Goal: Transaction & Acquisition: Purchase product/service

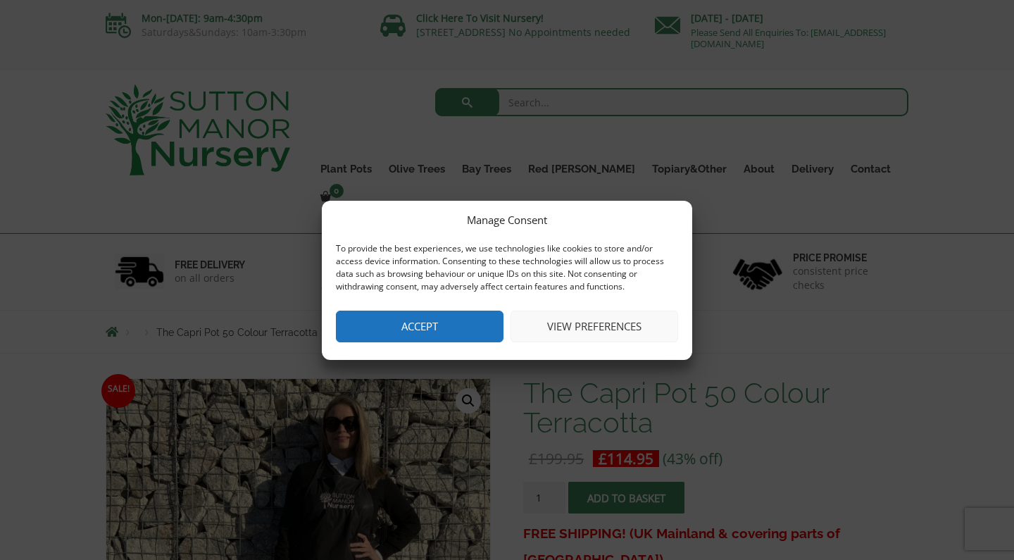
click at [446, 325] on button "Accept" at bounding box center [420, 326] width 168 height 32
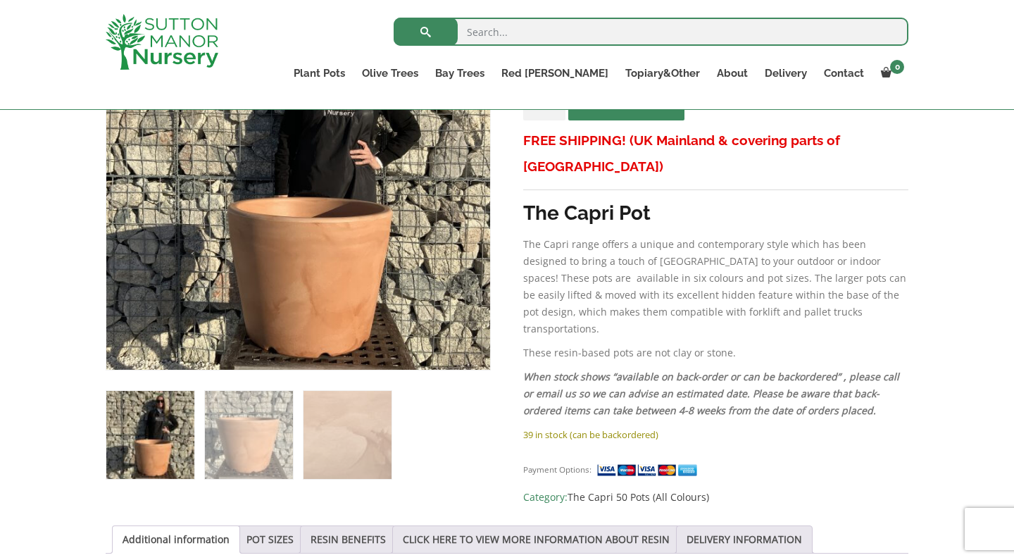
scroll to position [341, 0]
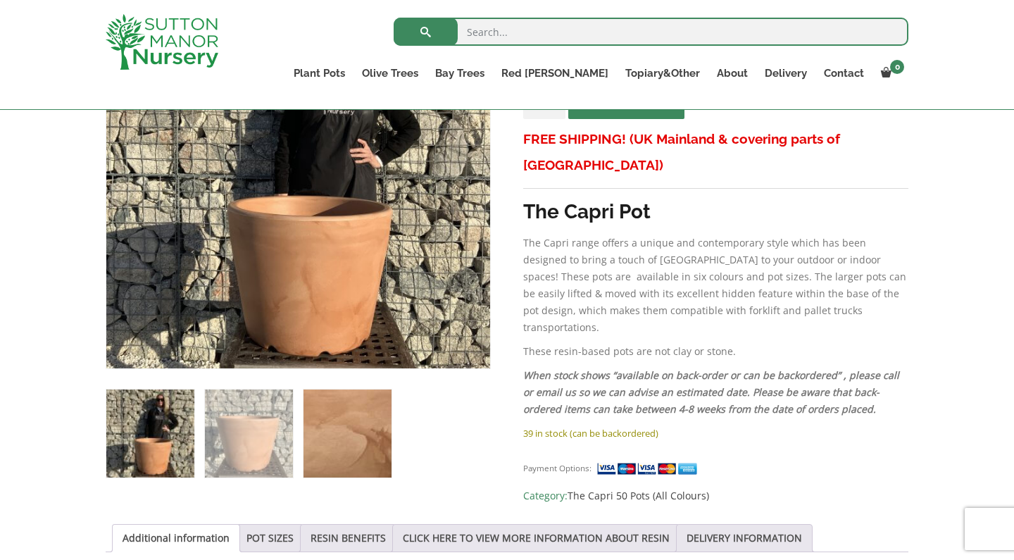
click at [335, 442] on img at bounding box center [347, 433] width 88 height 88
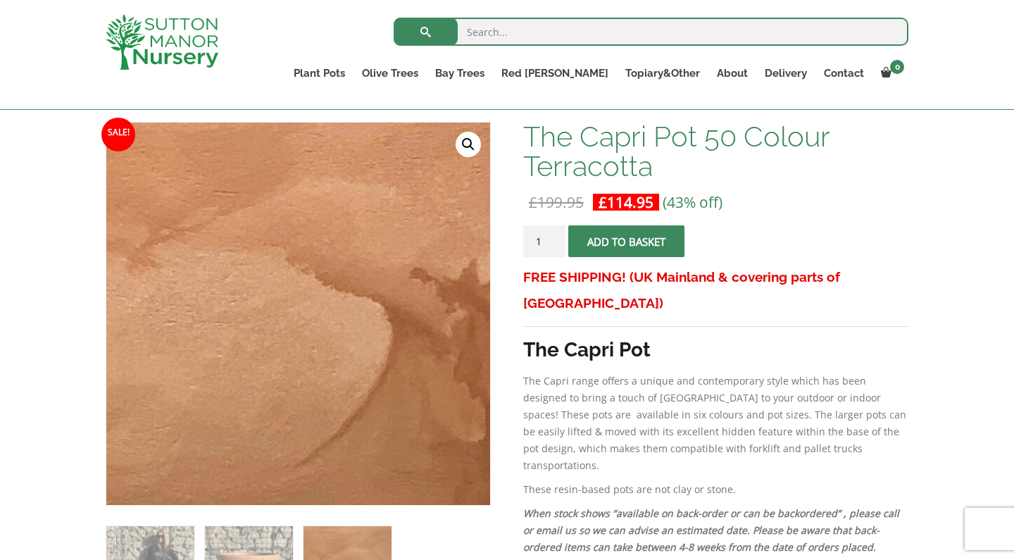
scroll to position [218, 0]
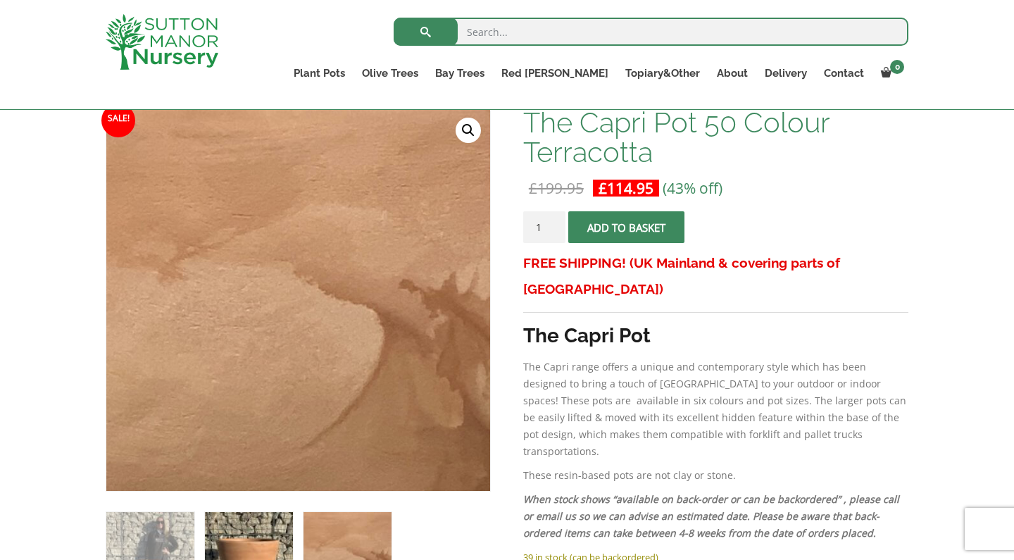
click at [252, 512] on img at bounding box center [249, 556] width 88 height 88
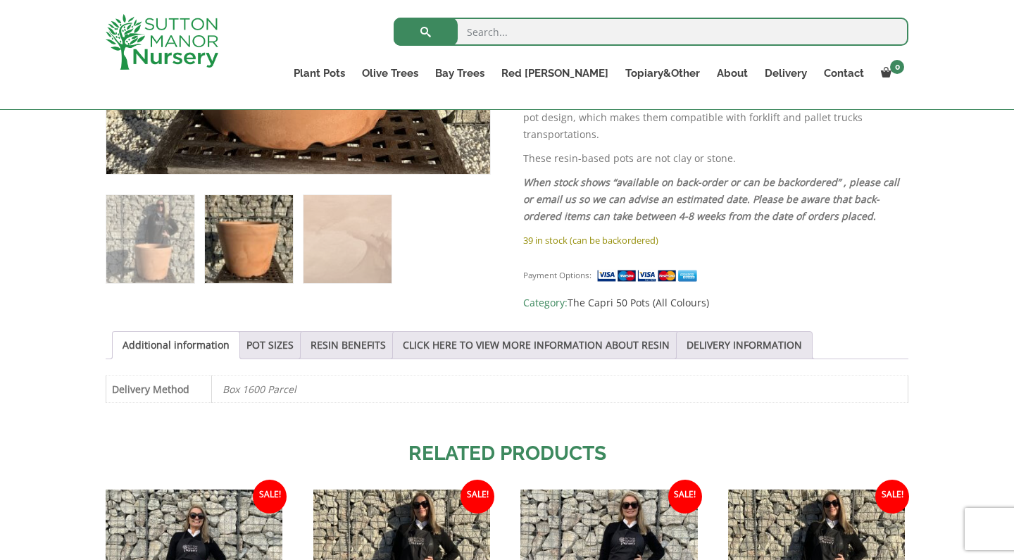
scroll to position [565, 0]
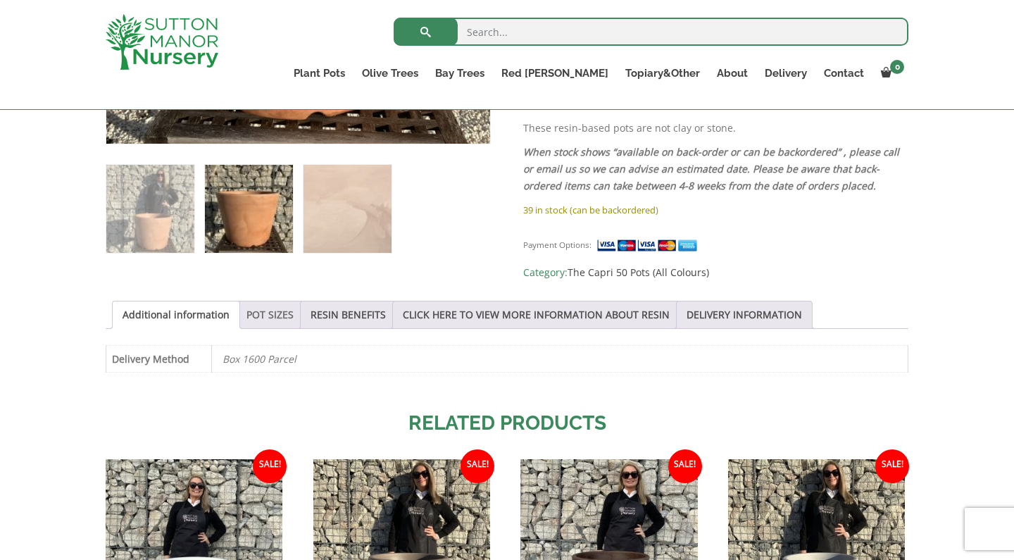
click at [275, 311] on link "POT SIZES" at bounding box center [269, 314] width 47 height 27
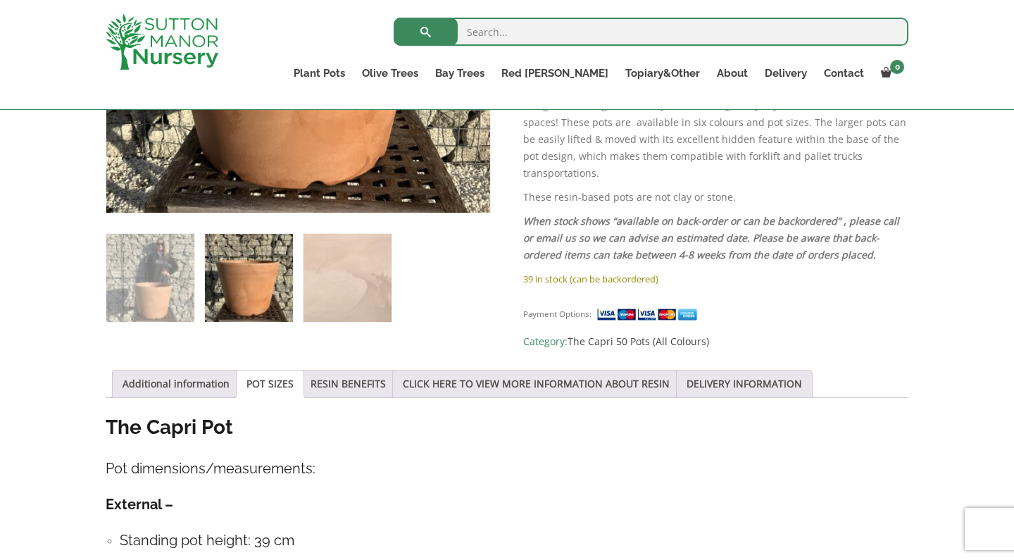
scroll to position [496, 0]
click at [370, 376] on link "RESIN BENEFITS" at bounding box center [347, 383] width 75 height 27
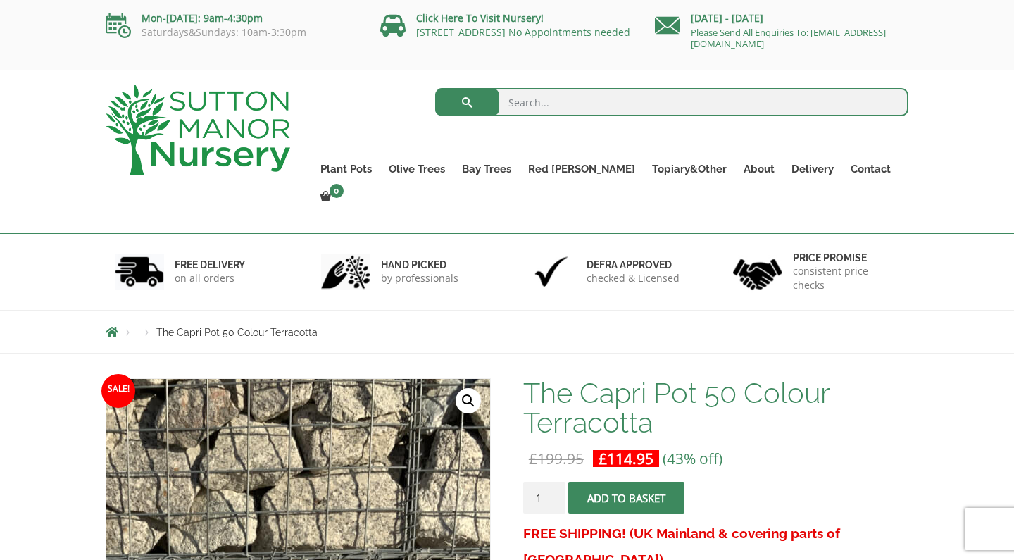
scroll to position [0, 0]
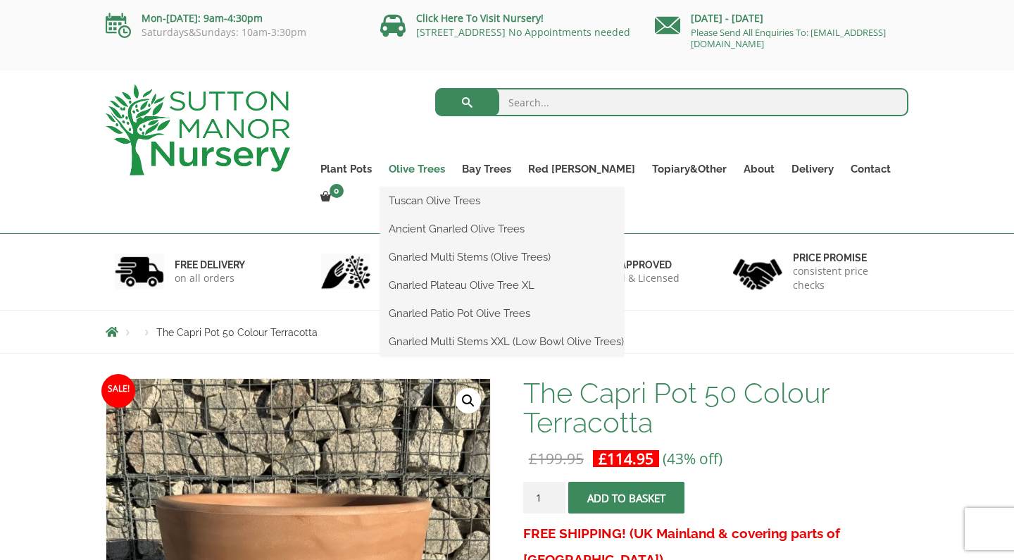
click at [441, 168] on link "Olive Trees" at bounding box center [416, 169] width 73 height 20
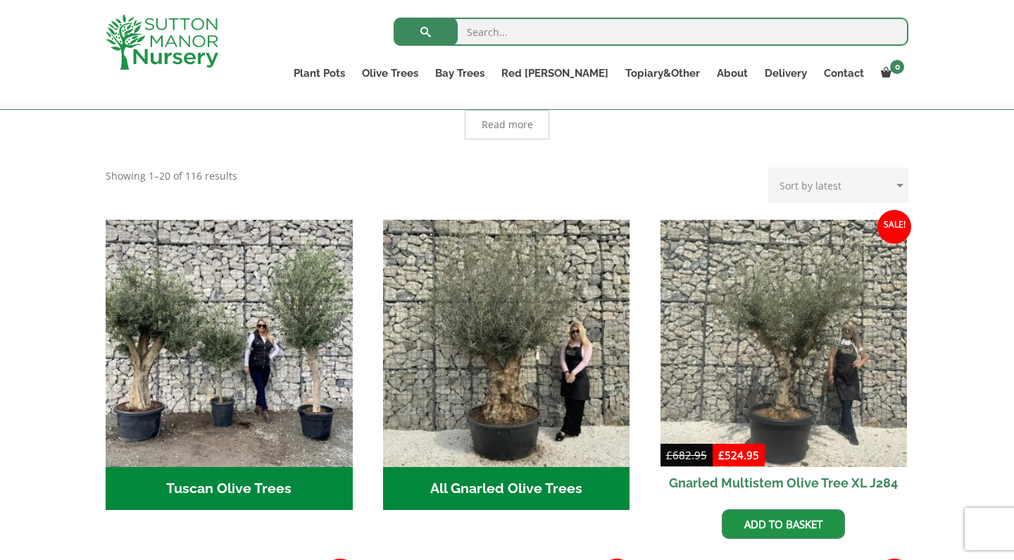
scroll to position [414, 0]
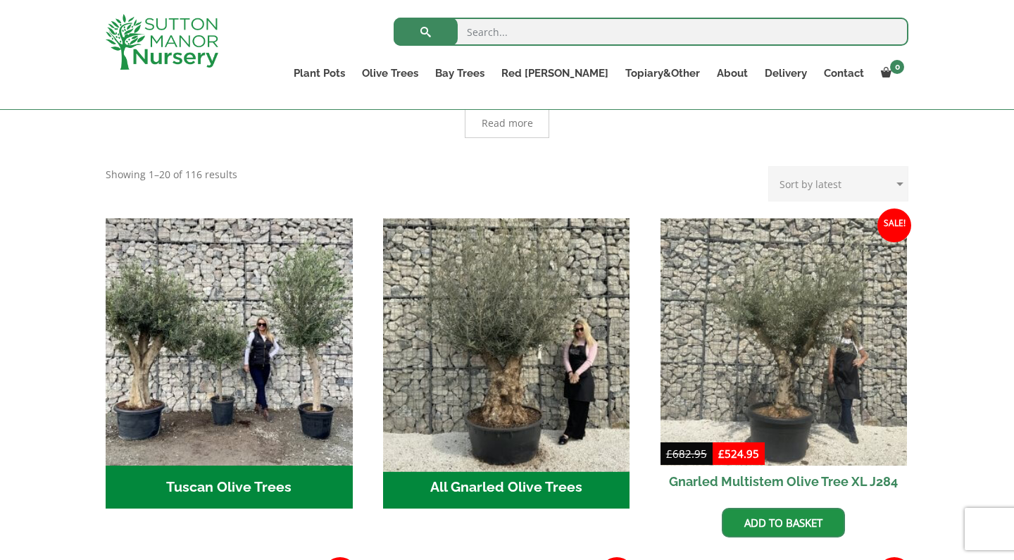
click at [494, 364] on img "Visit product category All Gnarled Olive Trees" at bounding box center [506, 341] width 259 height 259
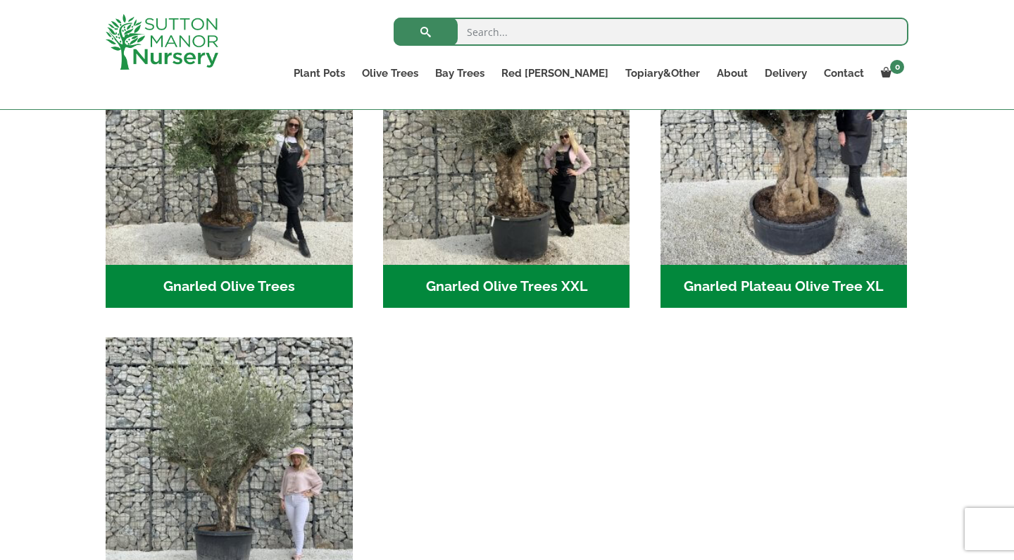
scroll to position [397, 0]
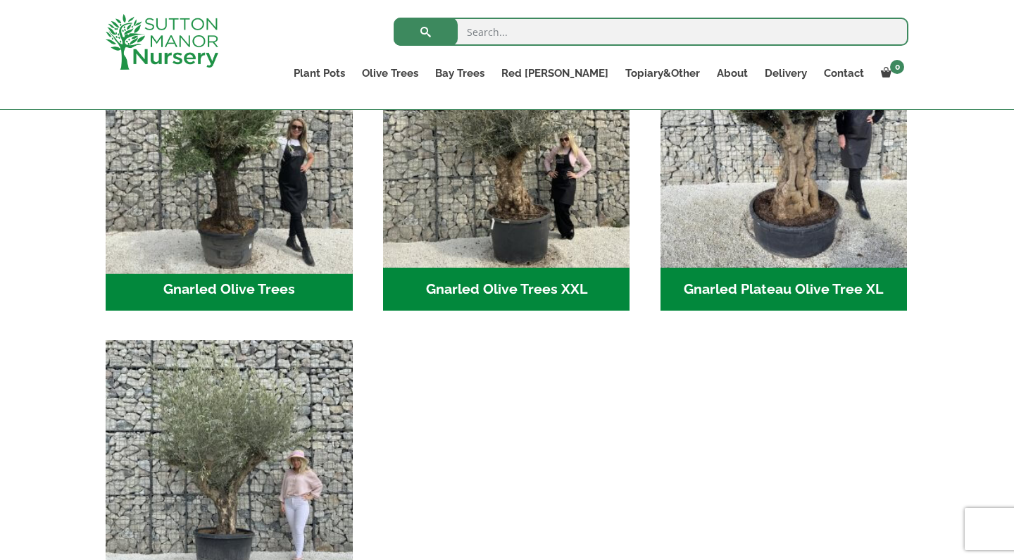
click at [245, 206] on img "Visit product category Gnarled Olive Trees" at bounding box center [228, 143] width 259 height 259
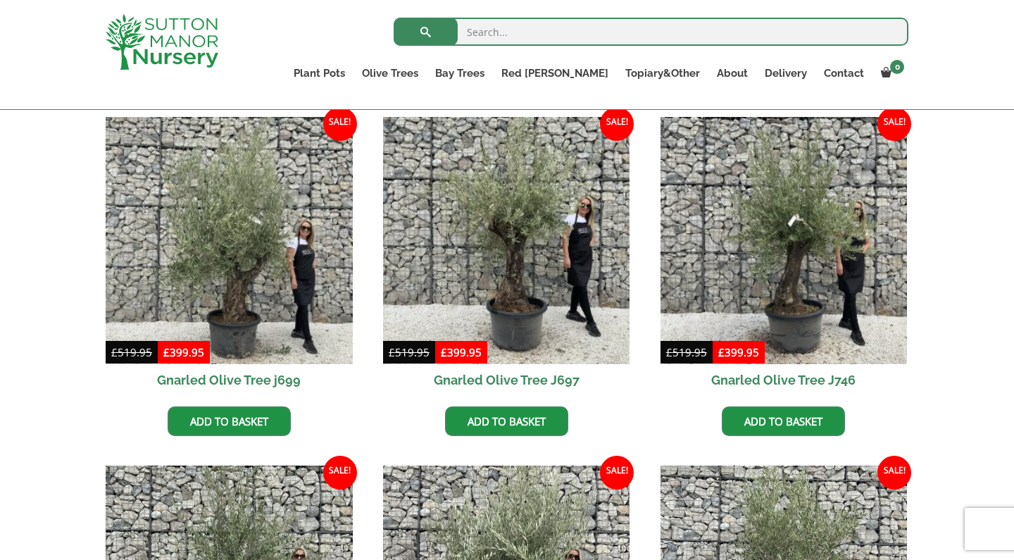
scroll to position [359, 0]
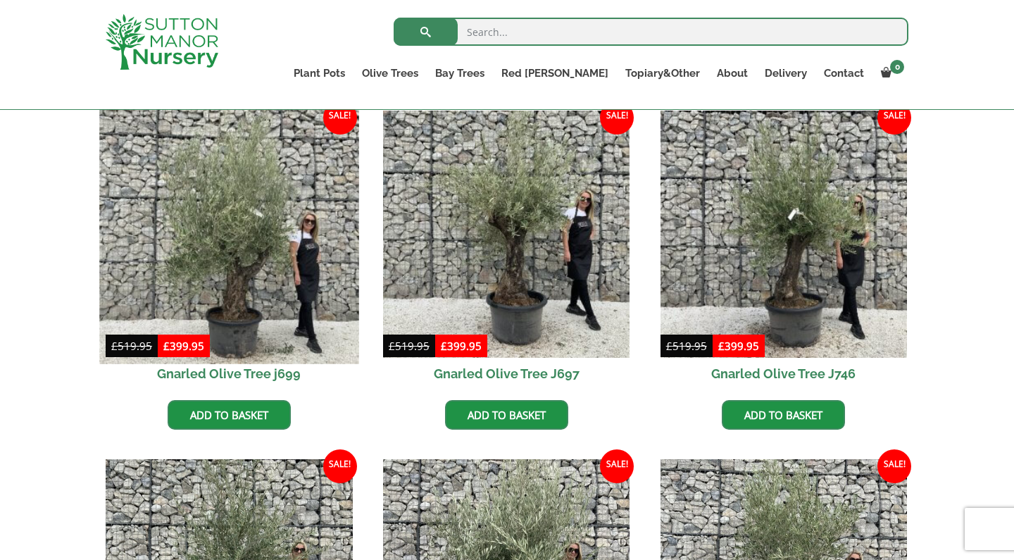
click at [194, 263] on img at bounding box center [228, 233] width 259 height 259
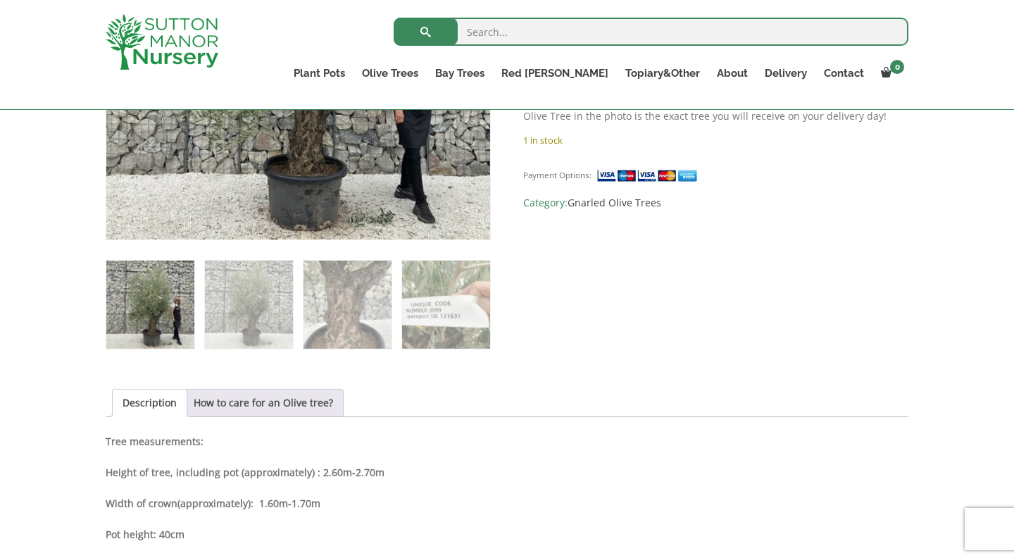
scroll to position [471, 0]
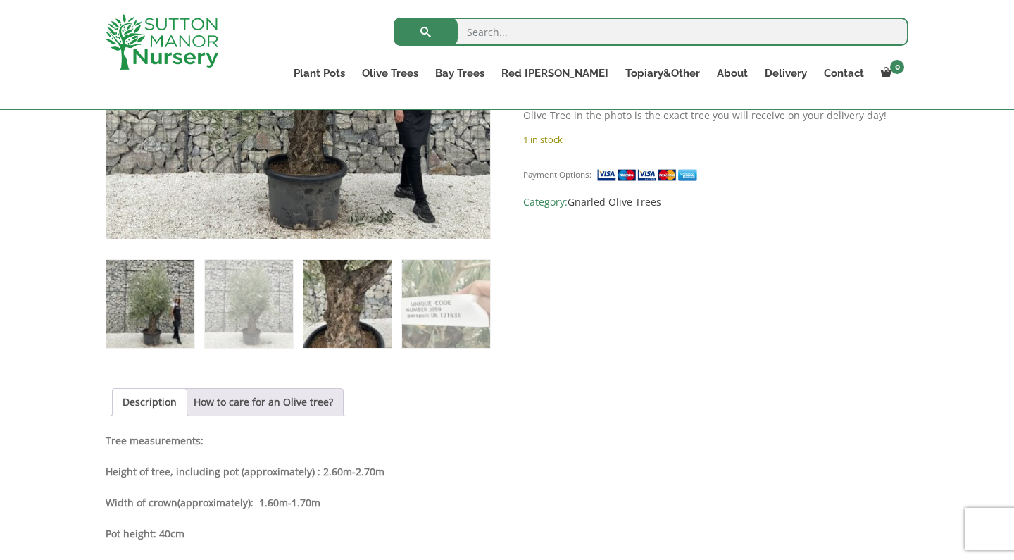
click at [346, 341] on img at bounding box center [347, 304] width 88 height 88
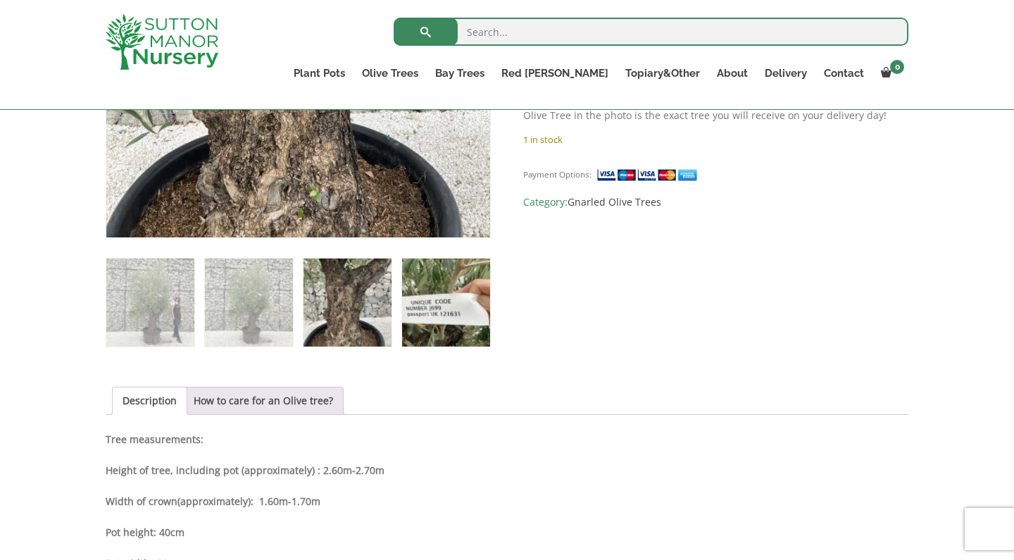
click at [415, 315] on img at bounding box center [446, 302] width 88 height 88
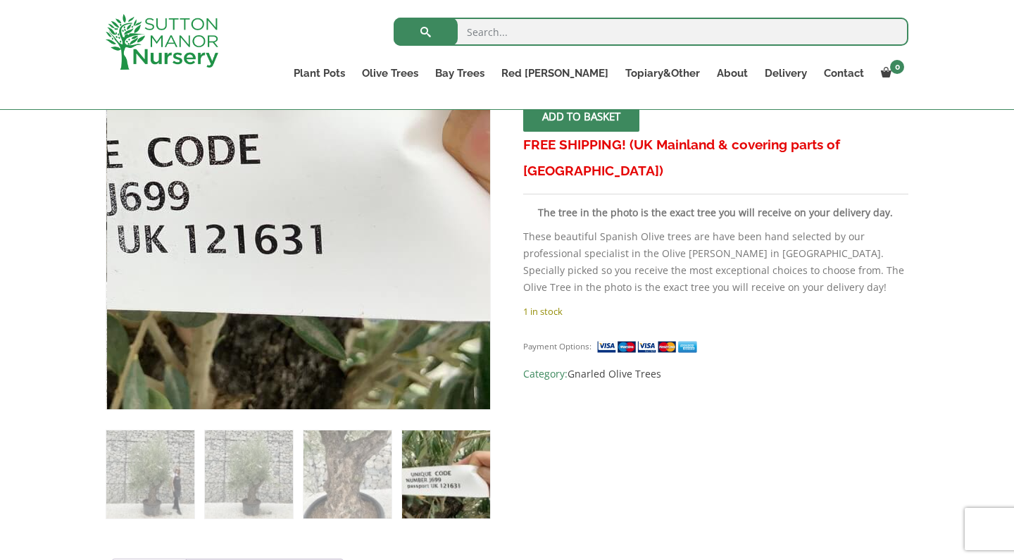
scroll to position [318, 0]
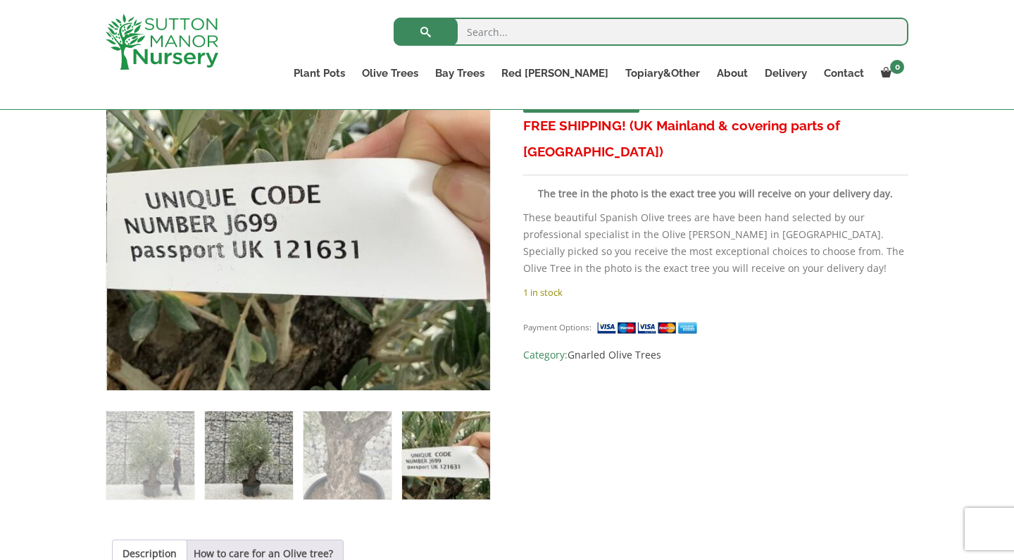
click at [261, 455] on img at bounding box center [249, 455] width 88 height 88
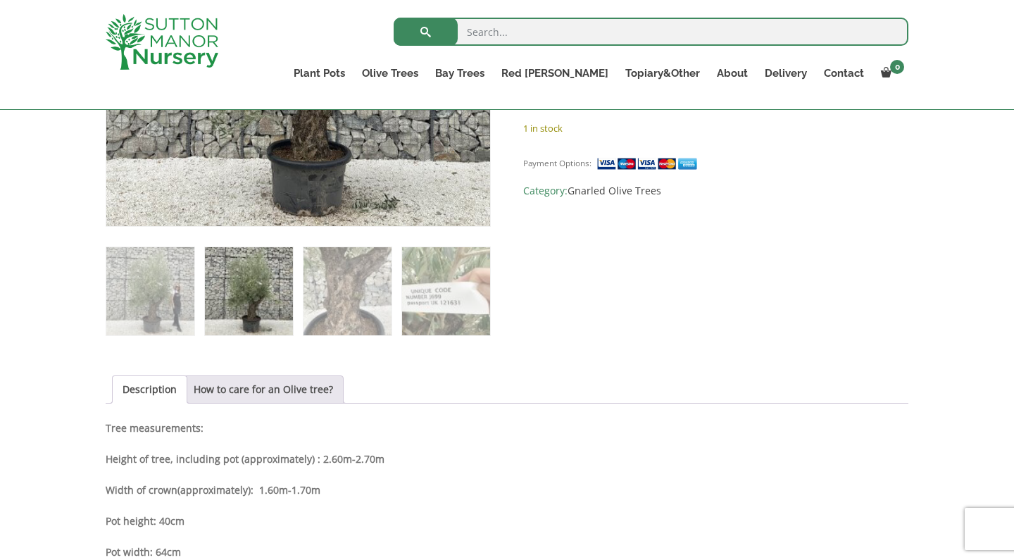
scroll to position [484, 0]
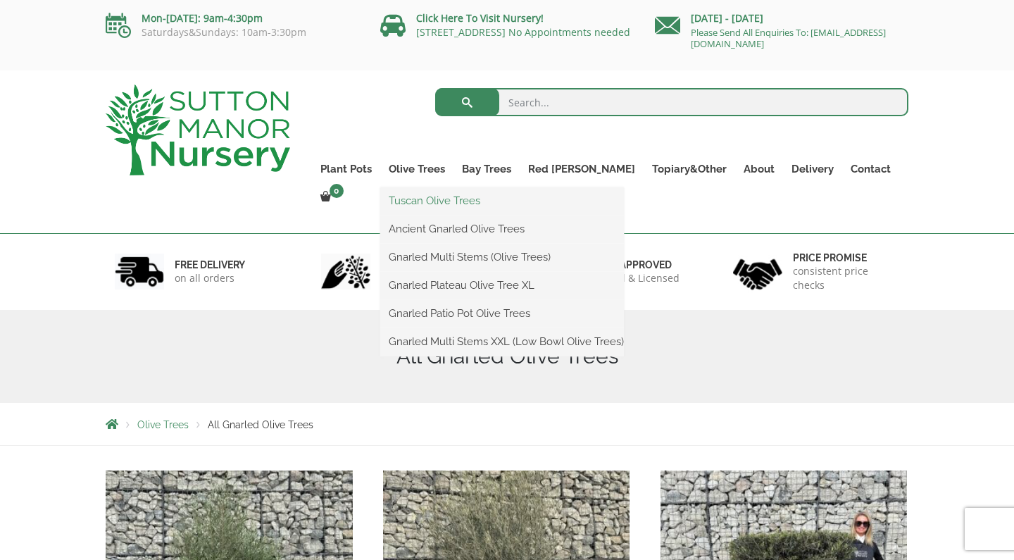
click at [456, 201] on link "Tuscan Olive Trees" at bounding box center [502, 200] width 244 height 21
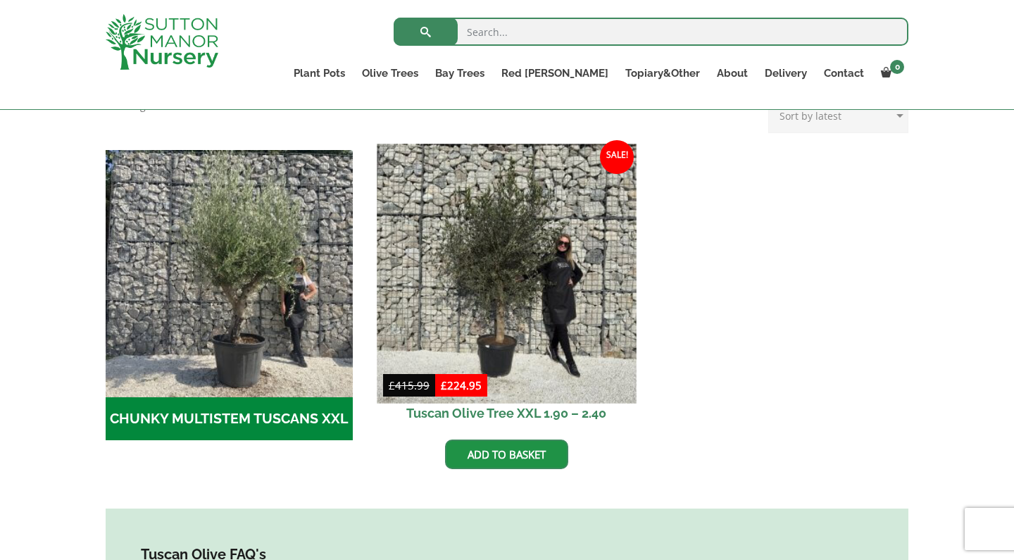
scroll to position [392, 0]
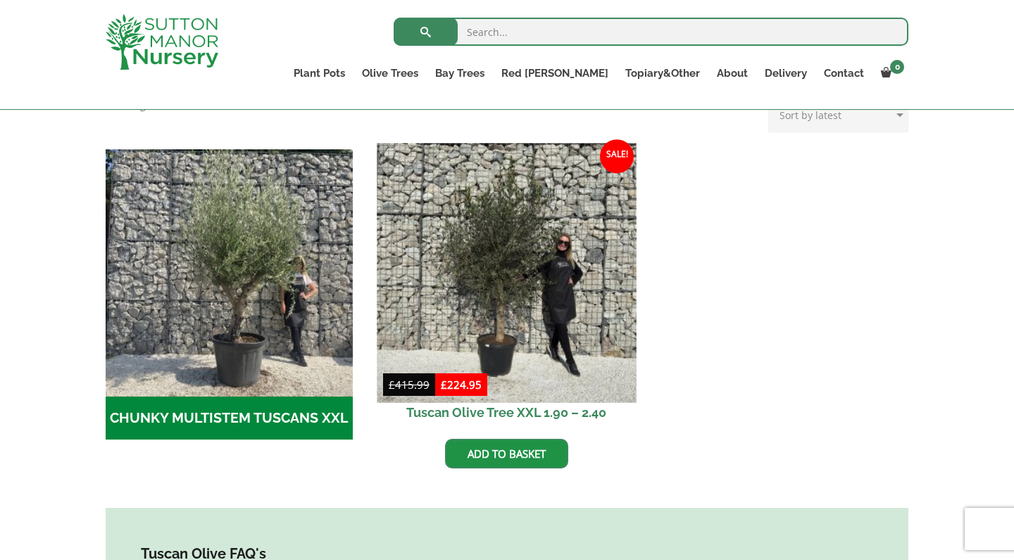
click at [468, 272] on img at bounding box center [506, 272] width 259 height 259
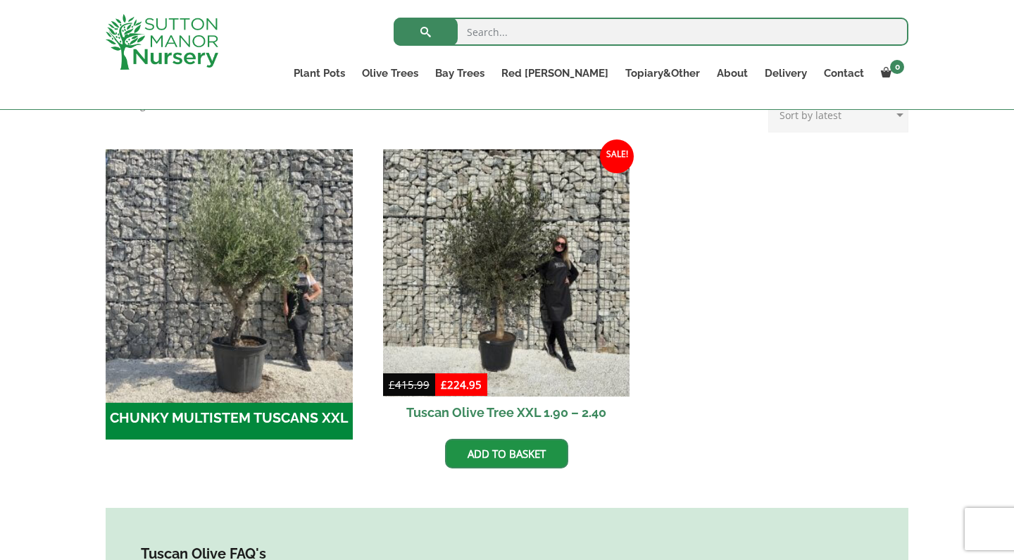
click at [303, 347] on img "Visit product category CHUNKY MULTISTEM TUSCANS XXL" at bounding box center [228, 272] width 259 height 259
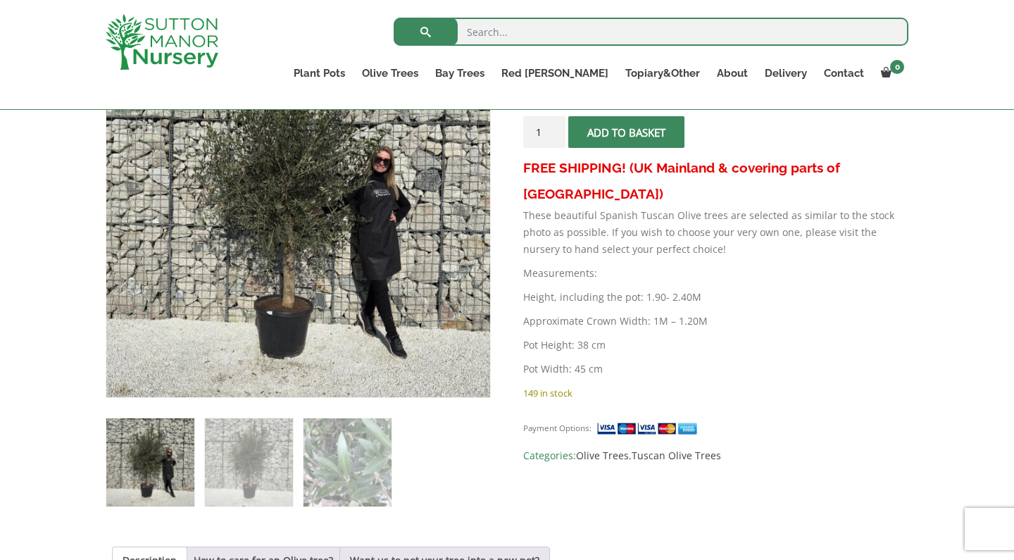
scroll to position [314, 0]
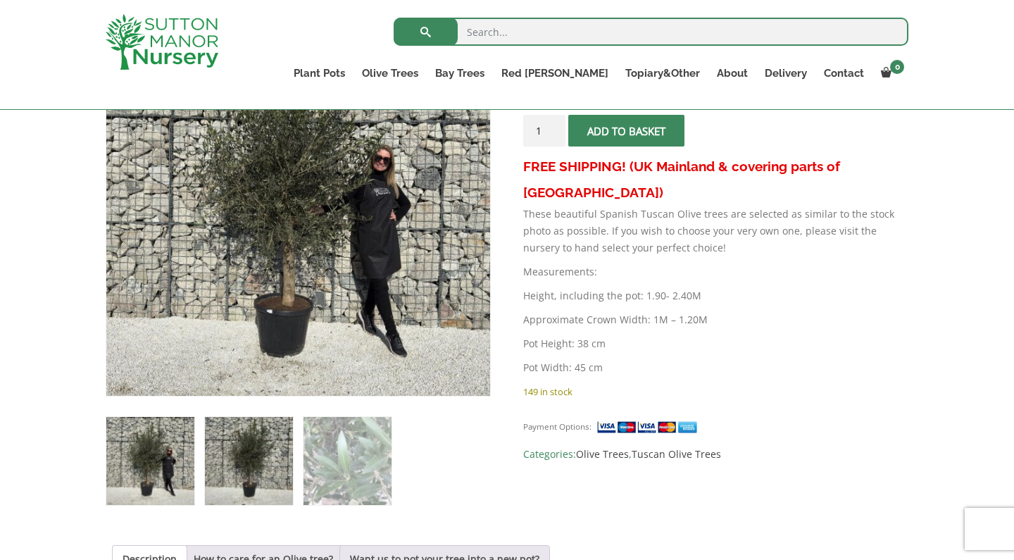
click at [274, 451] on img at bounding box center [249, 461] width 88 height 88
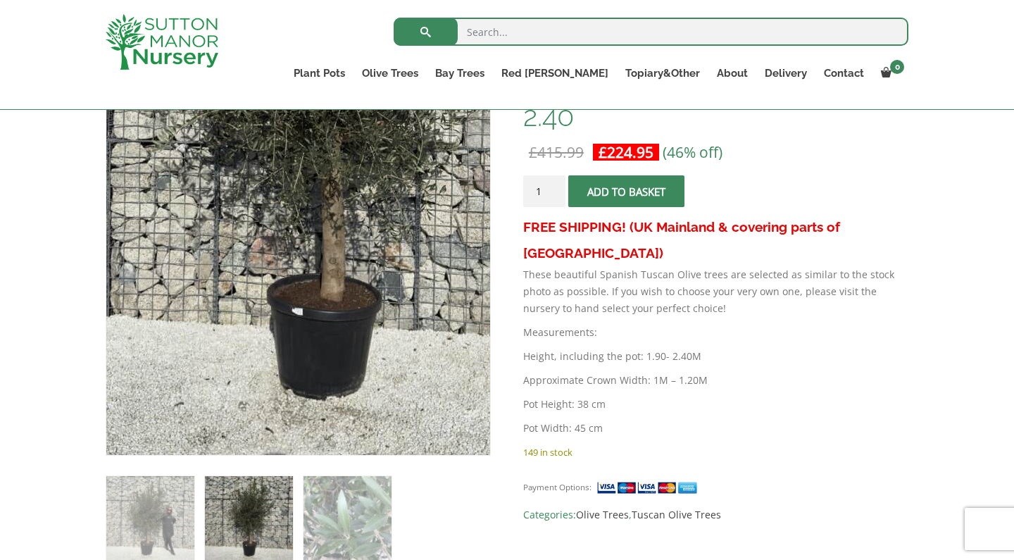
scroll to position [253, 0]
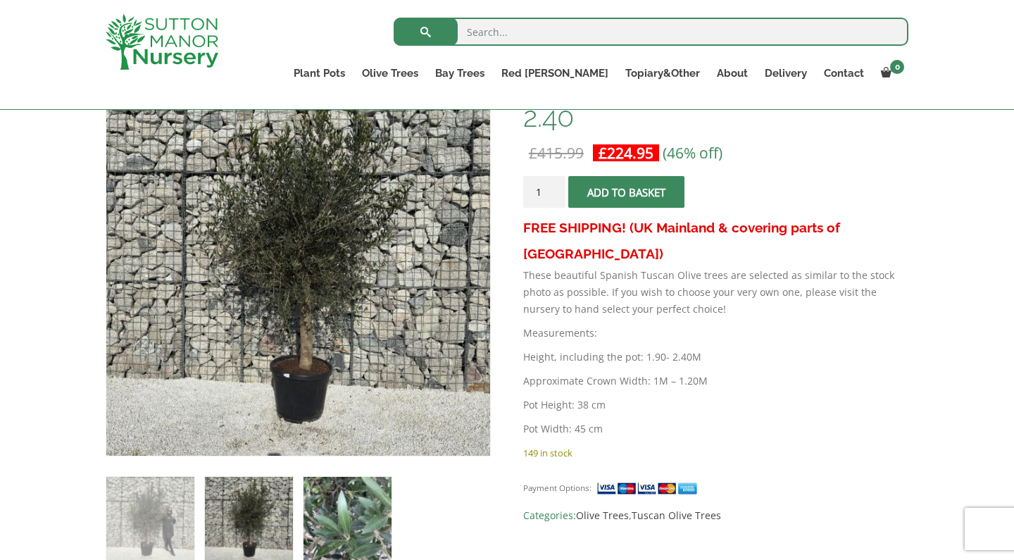
click at [353, 496] on img at bounding box center [347, 521] width 88 height 88
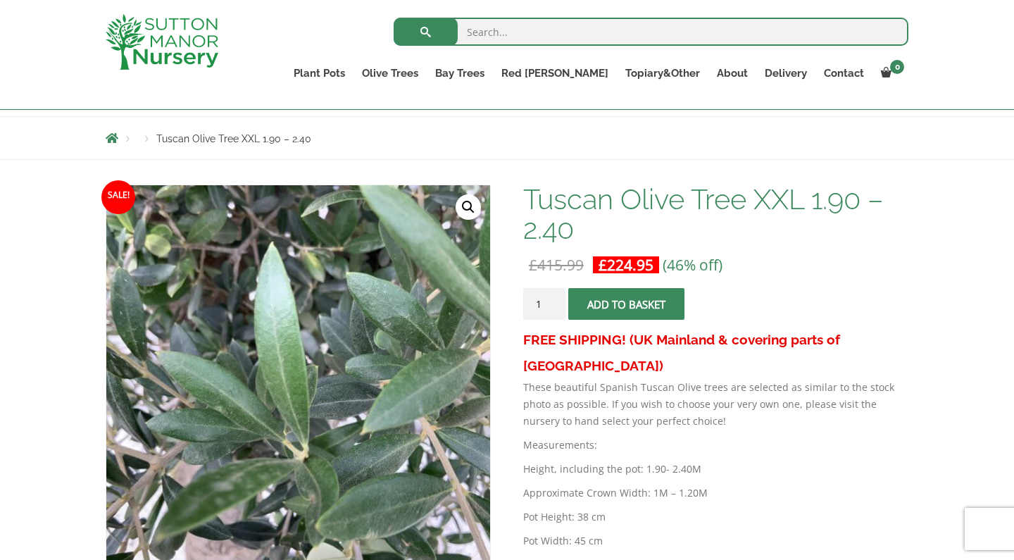
scroll to position [139, 0]
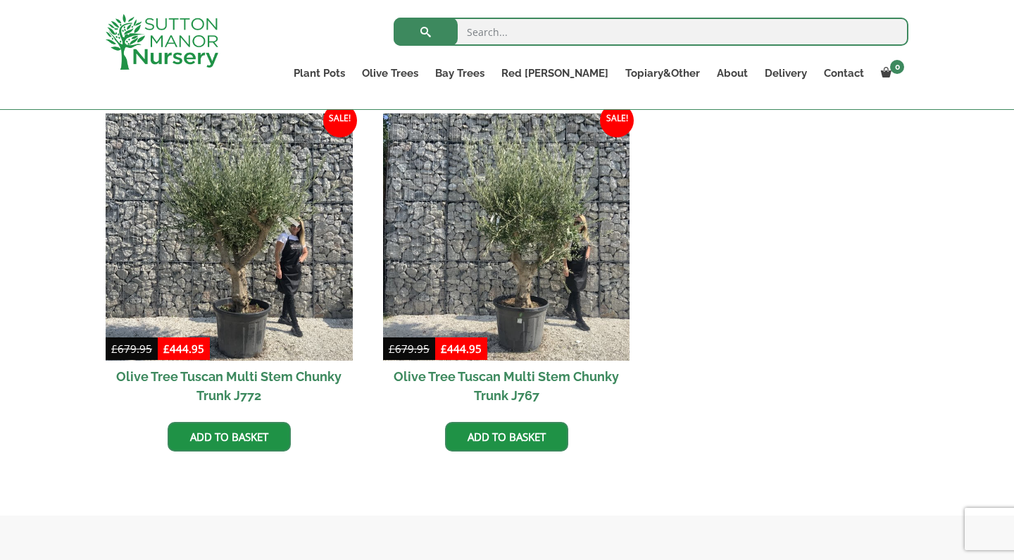
scroll to position [1091, 0]
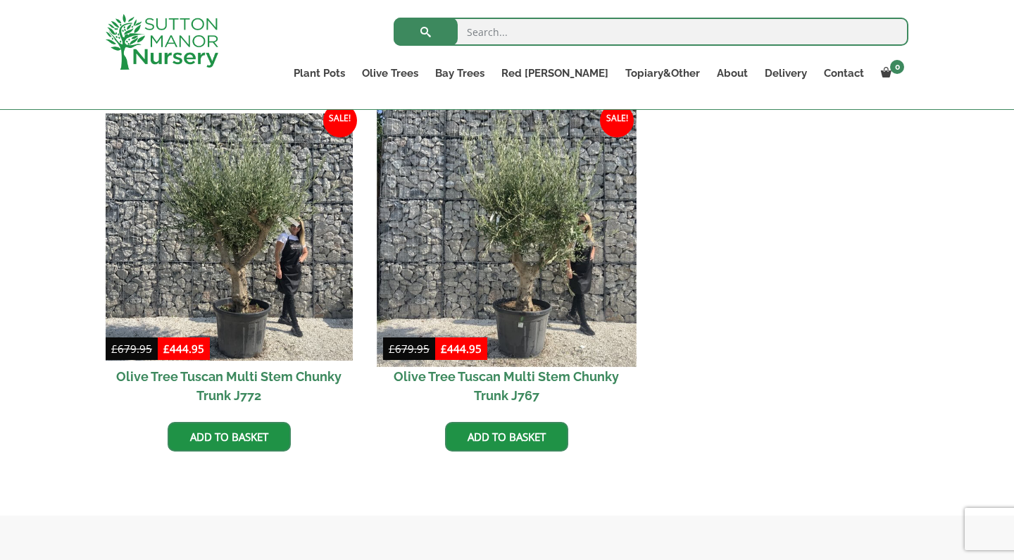
click at [522, 301] on img at bounding box center [506, 236] width 259 height 259
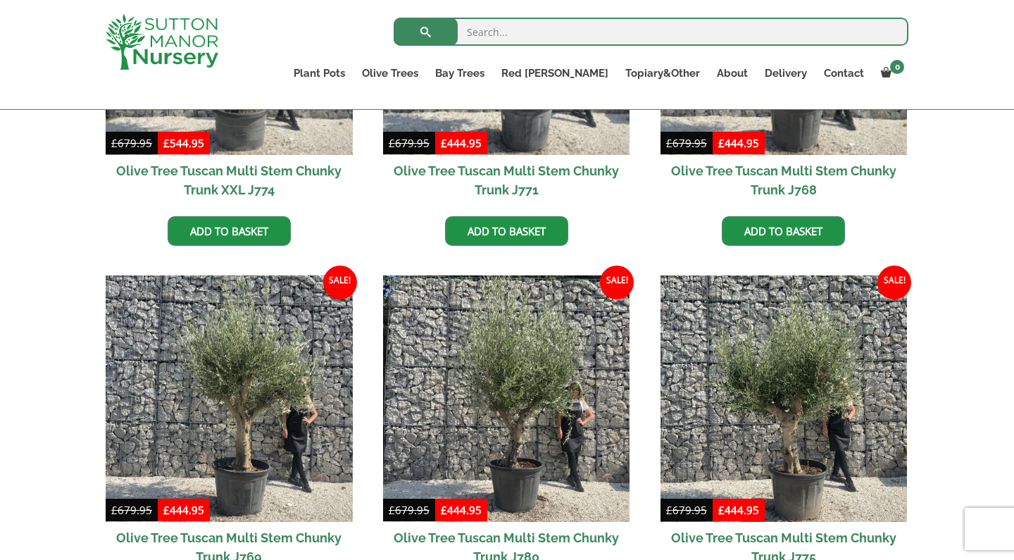
scroll to position [560, 0]
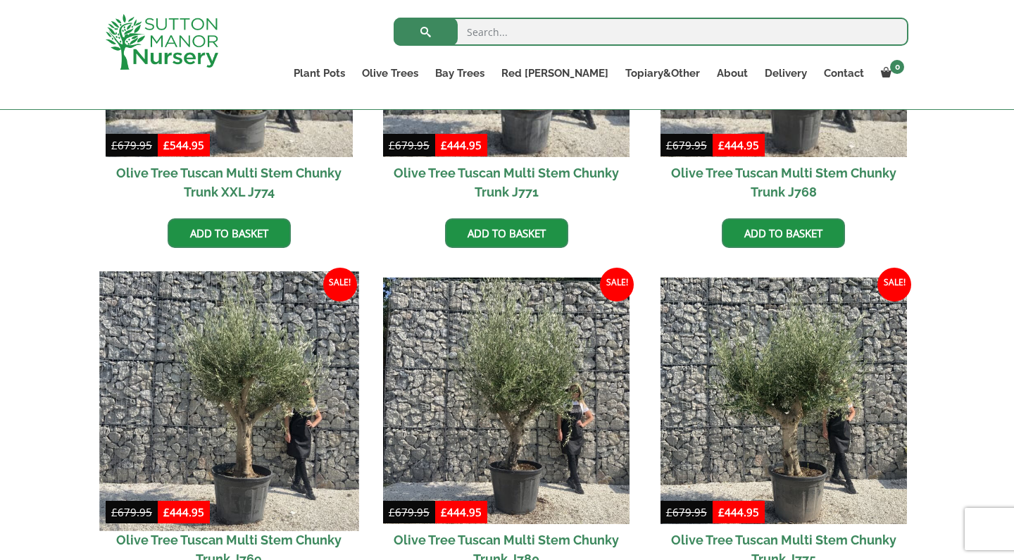
click at [296, 406] on img at bounding box center [228, 400] width 259 height 259
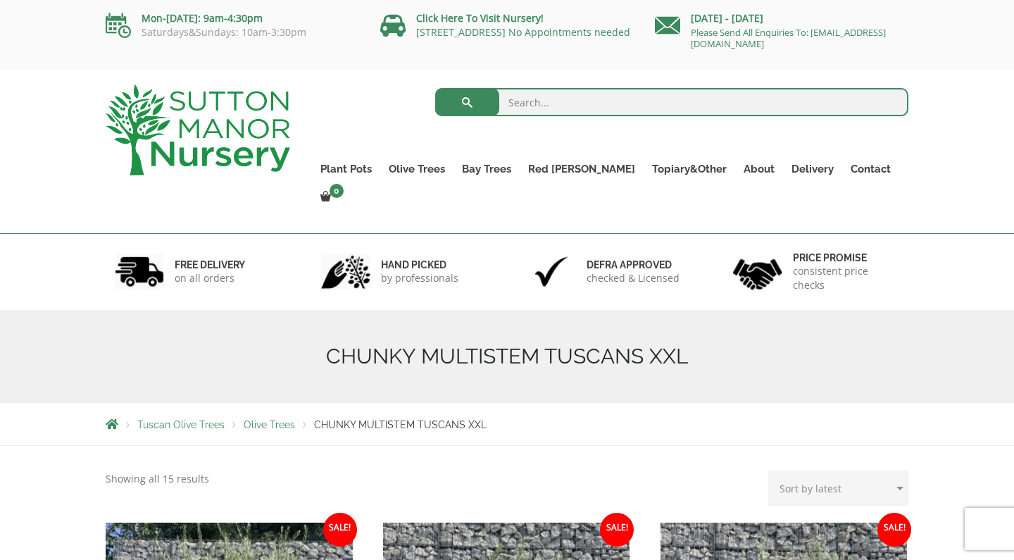
scroll to position [0, 0]
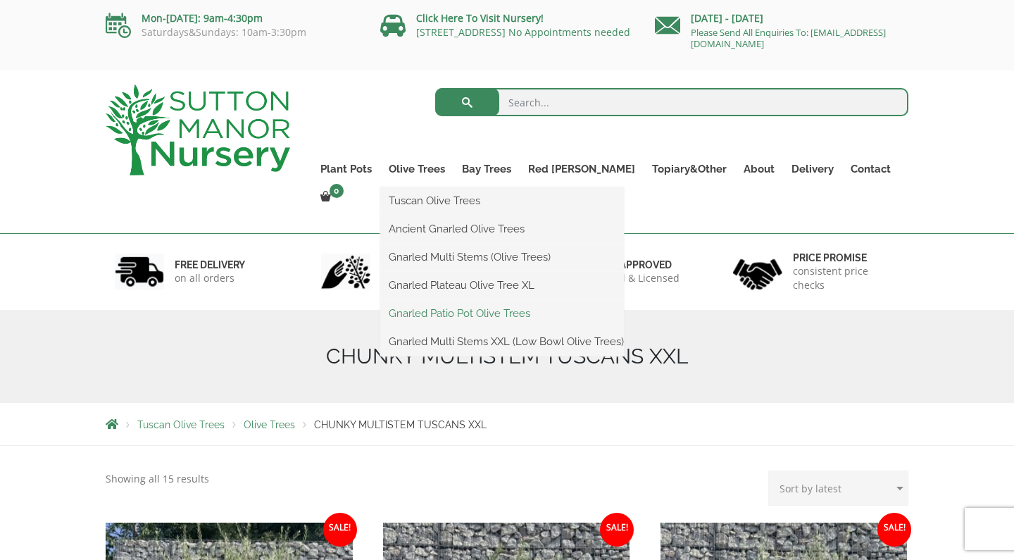
click at [481, 310] on link "Gnarled Patio Pot Olive Trees" at bounding box center [502, 313] width 244 height 21
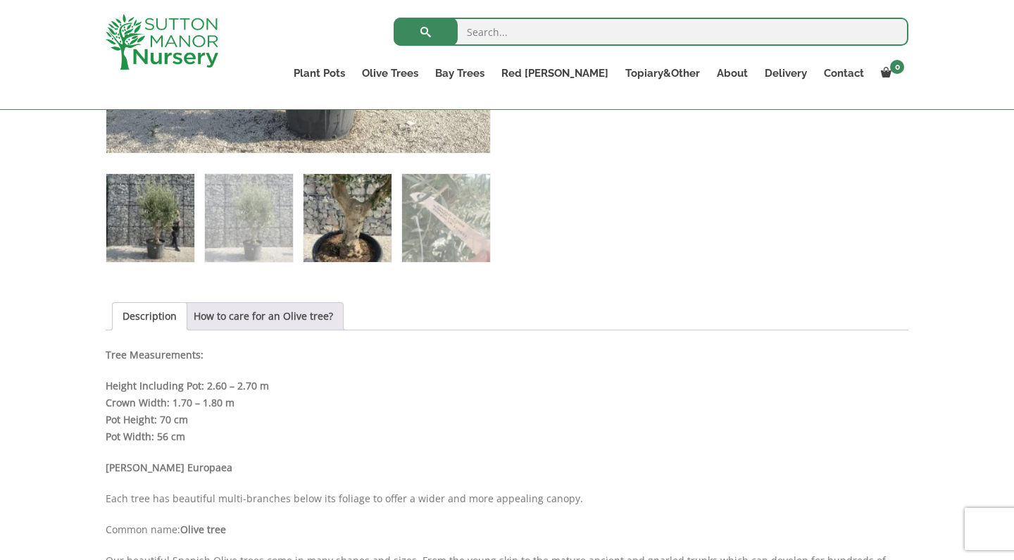
scroll to position [715, 0]
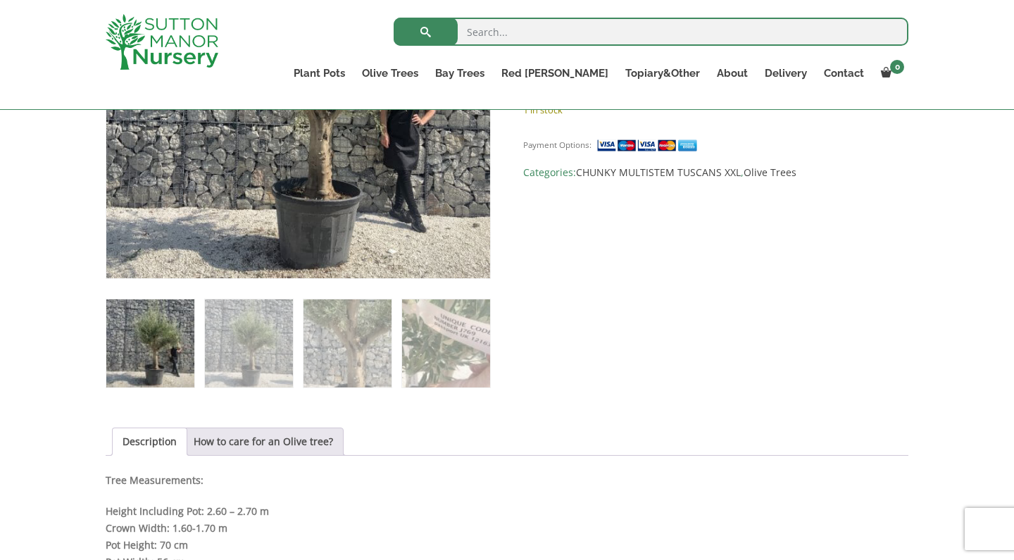
scroll to position [478, 0]
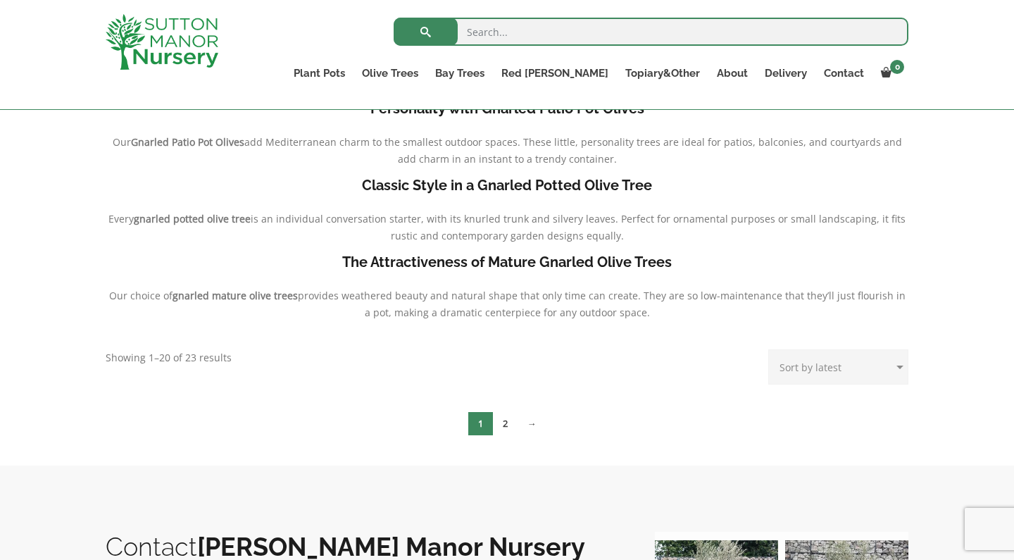
scroll to position [458, 0]
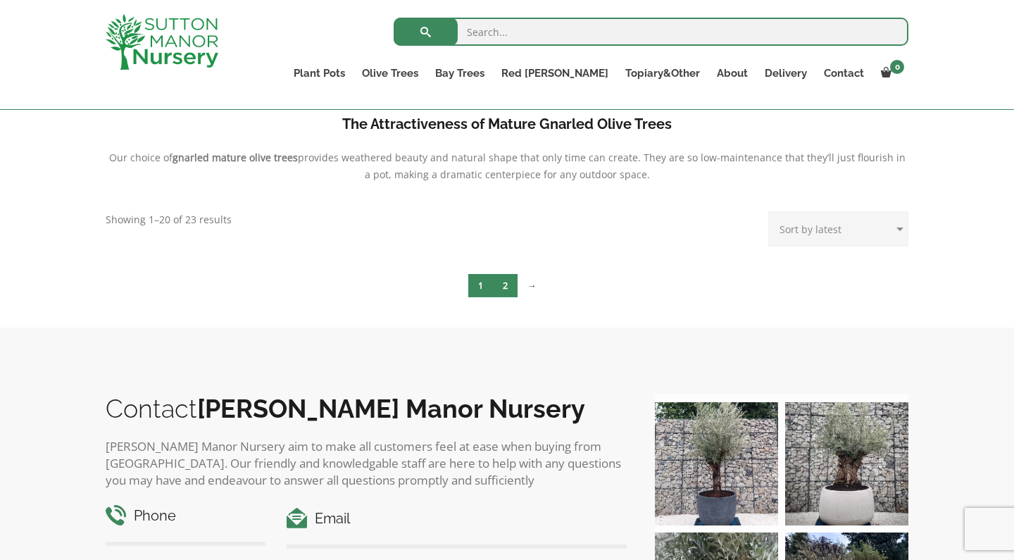
click at [509, 291] on link "2" at bounding box center [505, 285] width 25 height 23
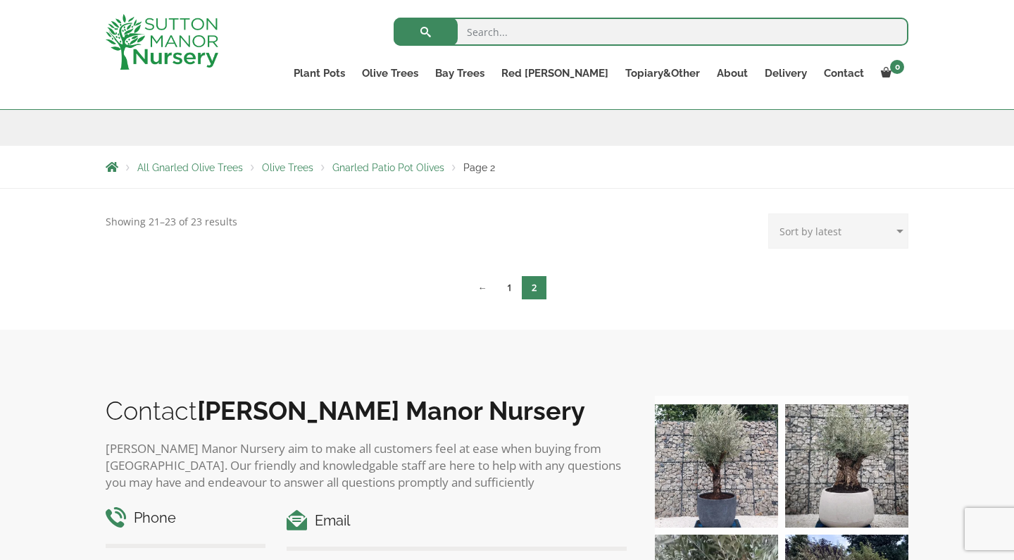
scroll to position [193, 0]
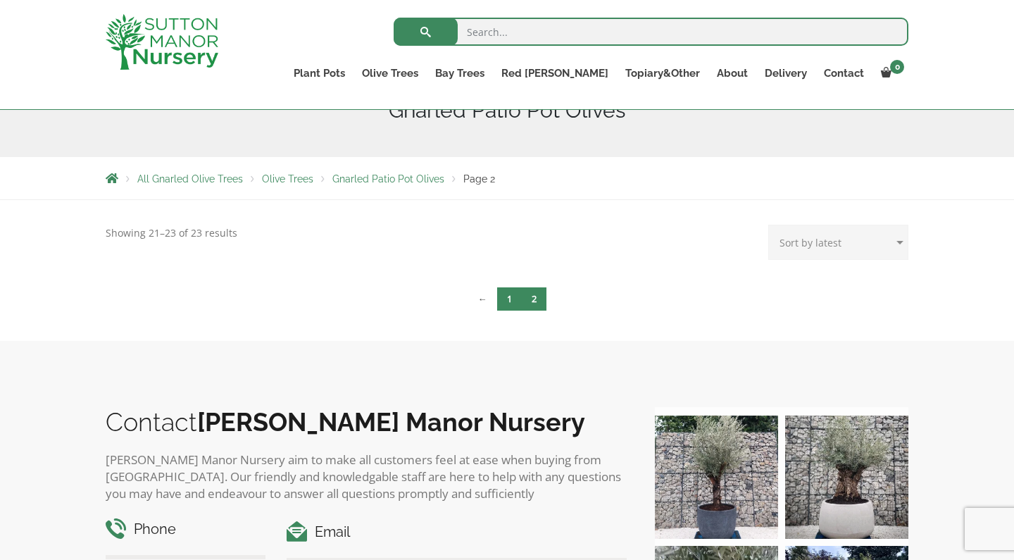
click at [505, 299] on link "1" at bounding box center [509, 298] width 25 height 23
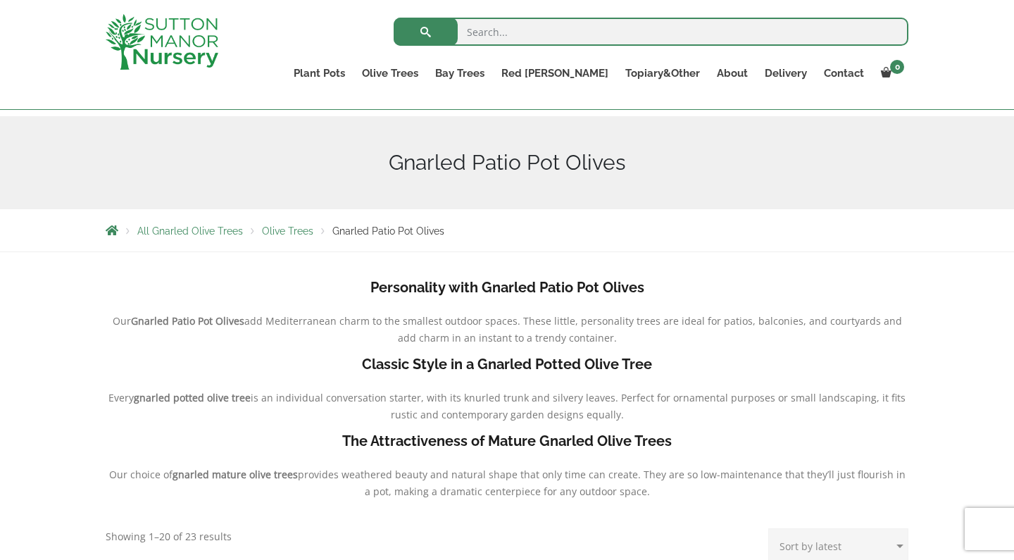
scroll to position [249, 0]
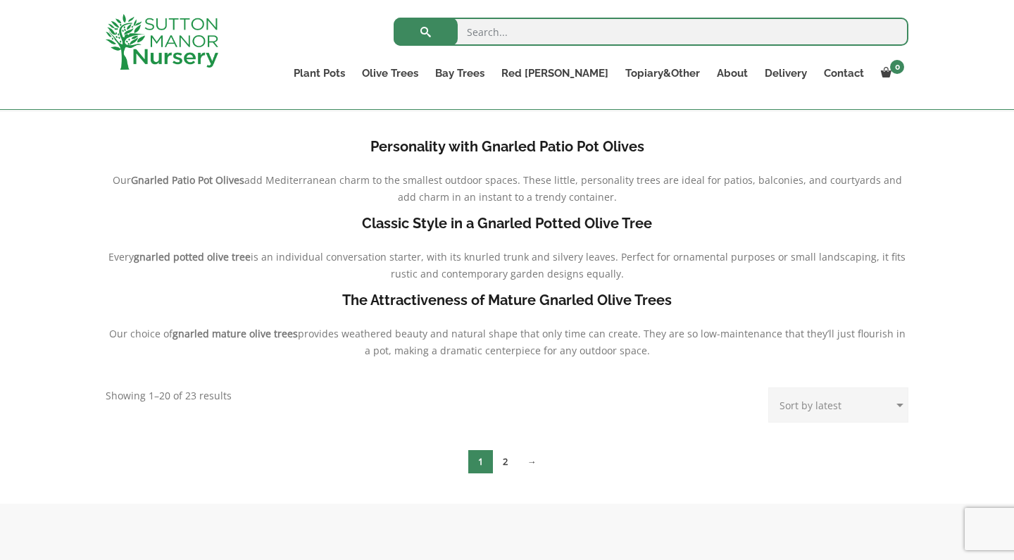
scroll to position [303, 0]
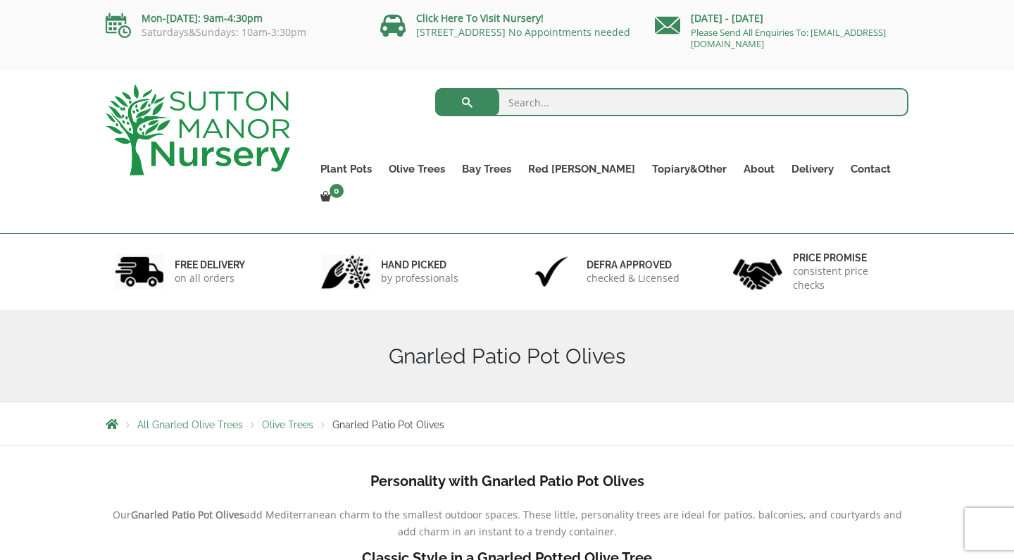
scroll to position [458, 0]
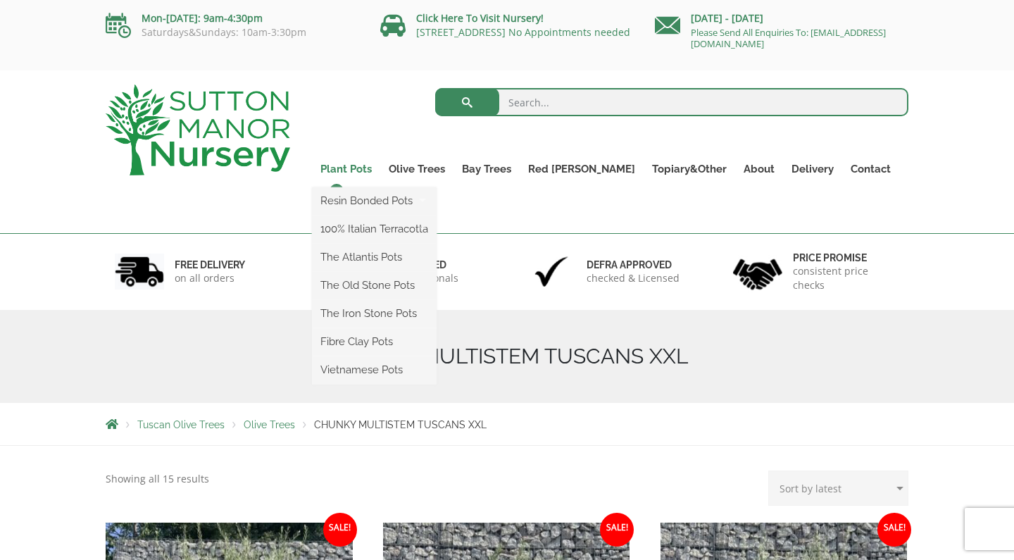
click at [376, 168] on link "Plant Pots" at bounding box center [346, 169] width 68 height 20
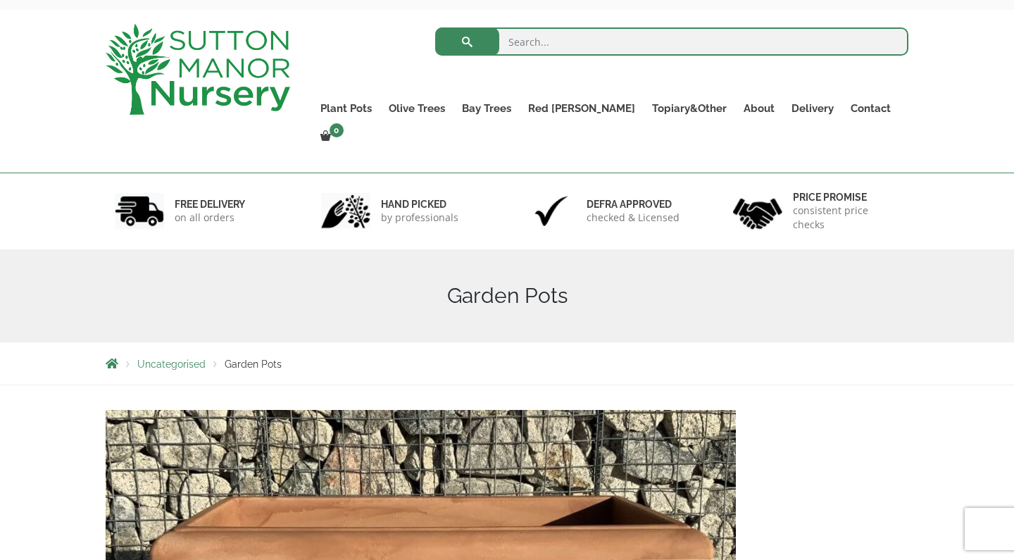
scroll to position [56, 0]
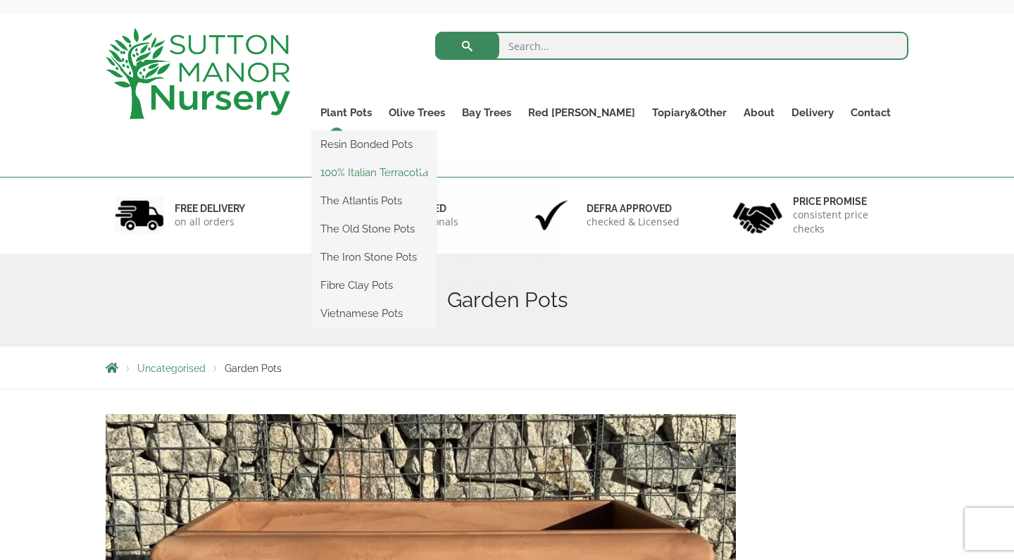
click at [396, 175] on link "100% Italian Terracotta" at bounding box center [374, 172] width 125 height 21
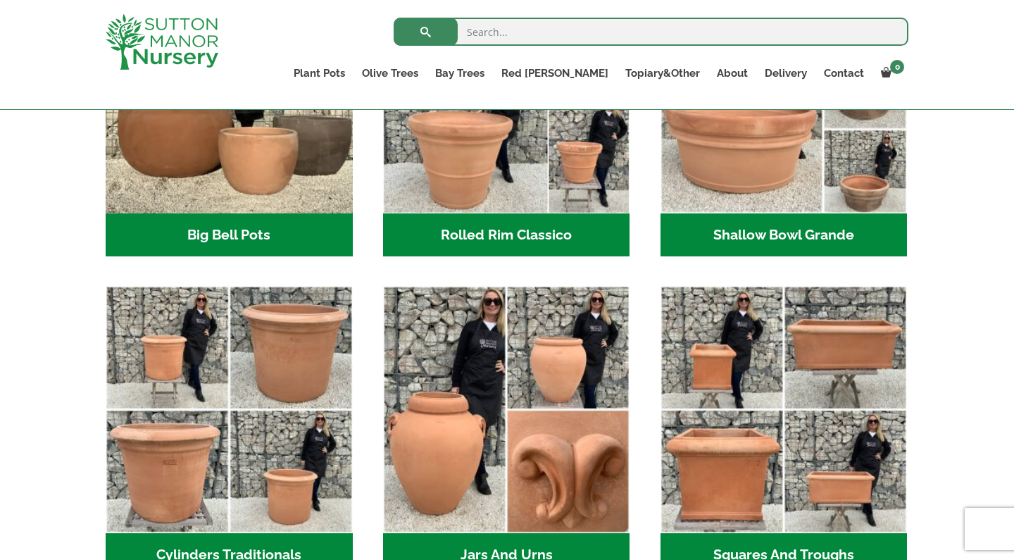
scroll to position [715, 0]
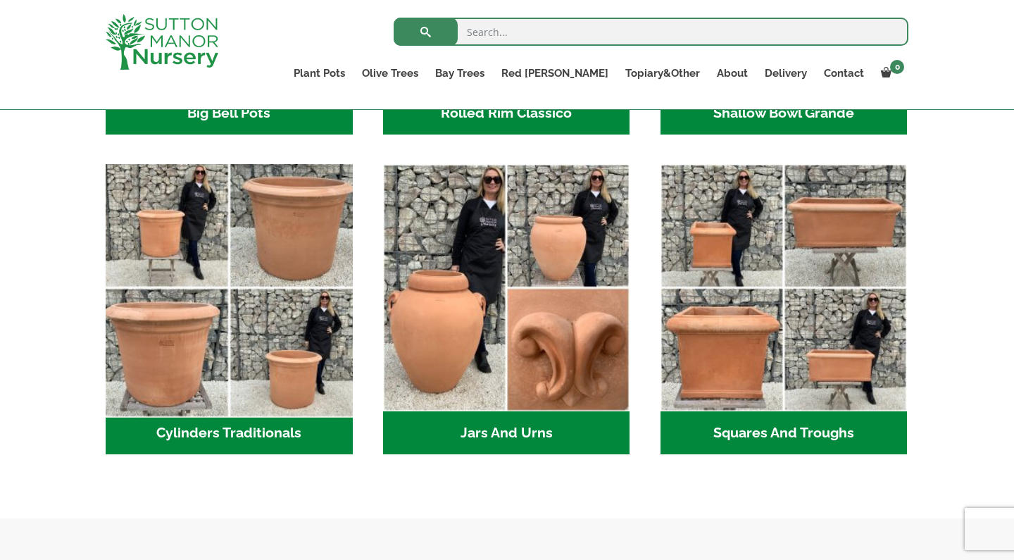
click at [294, 284] on img "Visit product category Cylinders Traditionals" at bounding box center [228, 287] width 259 height 259
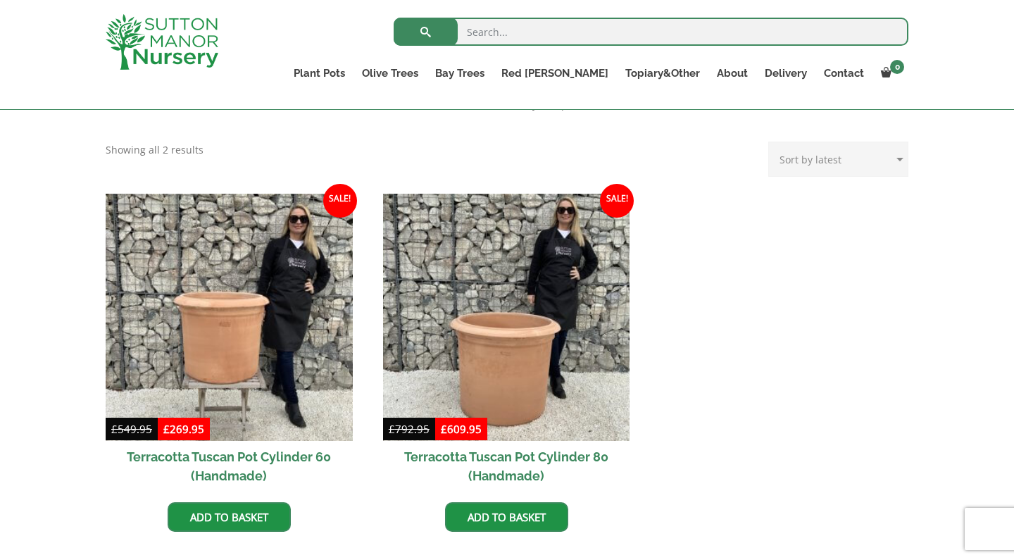
scroll to position [558, 0]
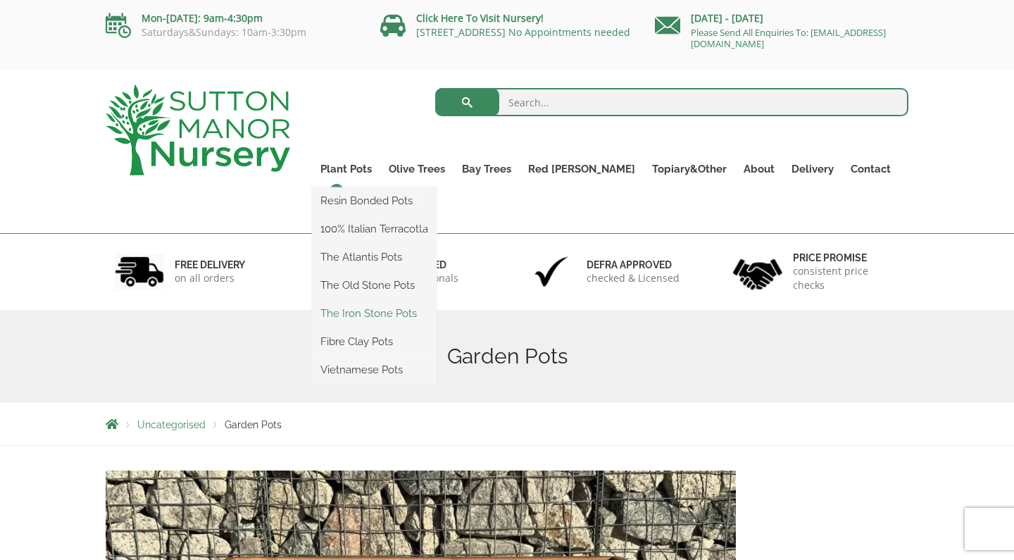
click at [402, 316] on link "The Iron Stone Pots" at bounding box center [374, 313] width 125 height 21
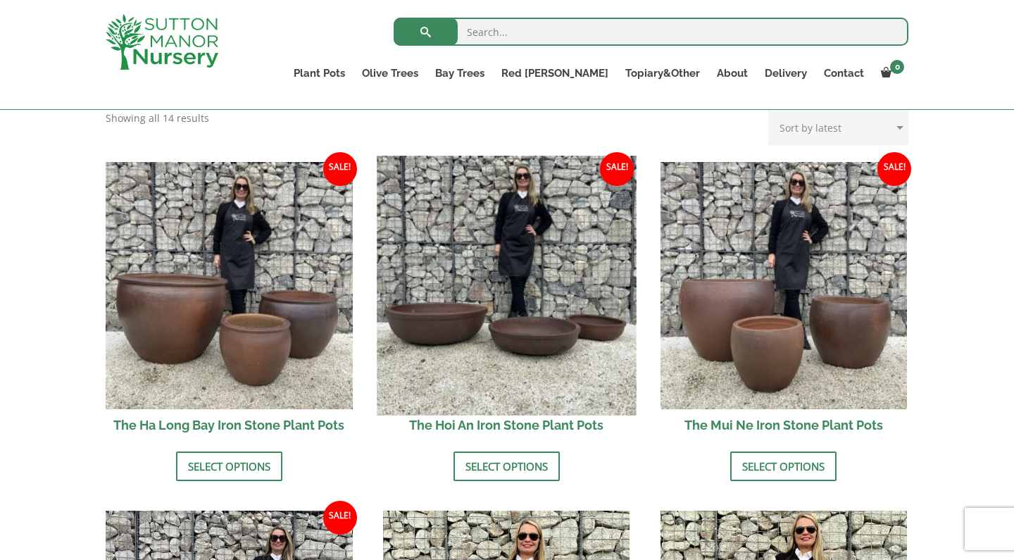
scroll to position [451, 0]
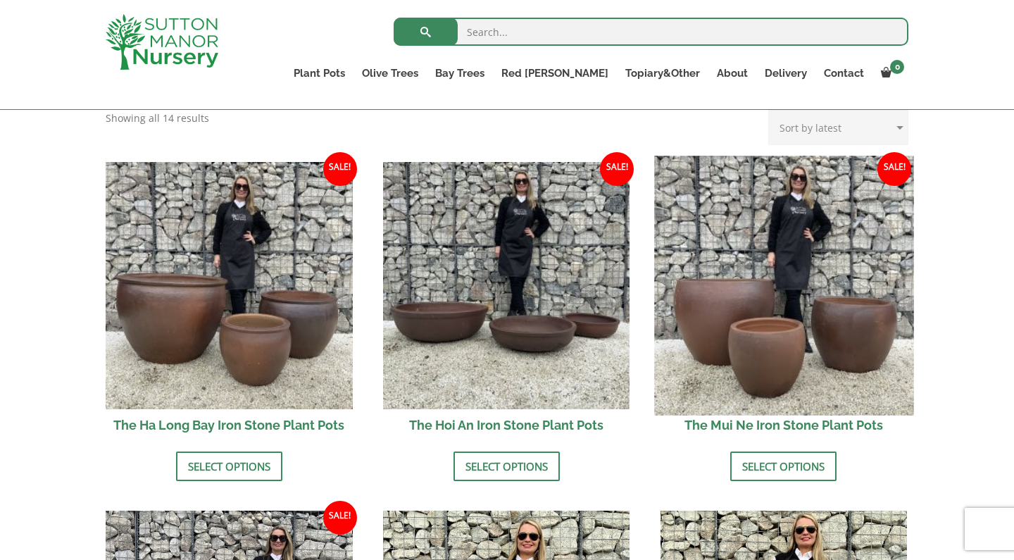
click at [682, 284] on img at bounding box center [783, 285] width 259 height 259
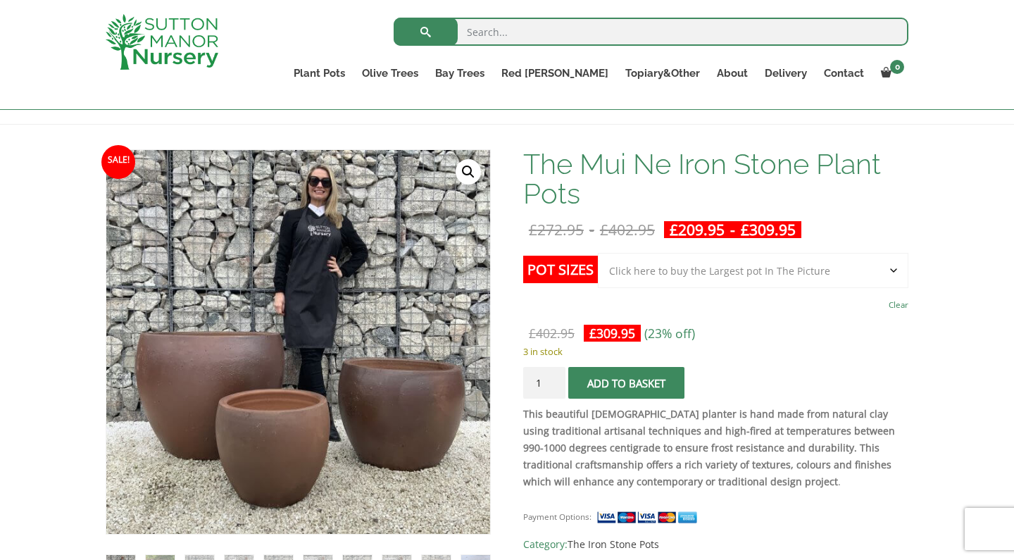
scroll to position [179, 0]
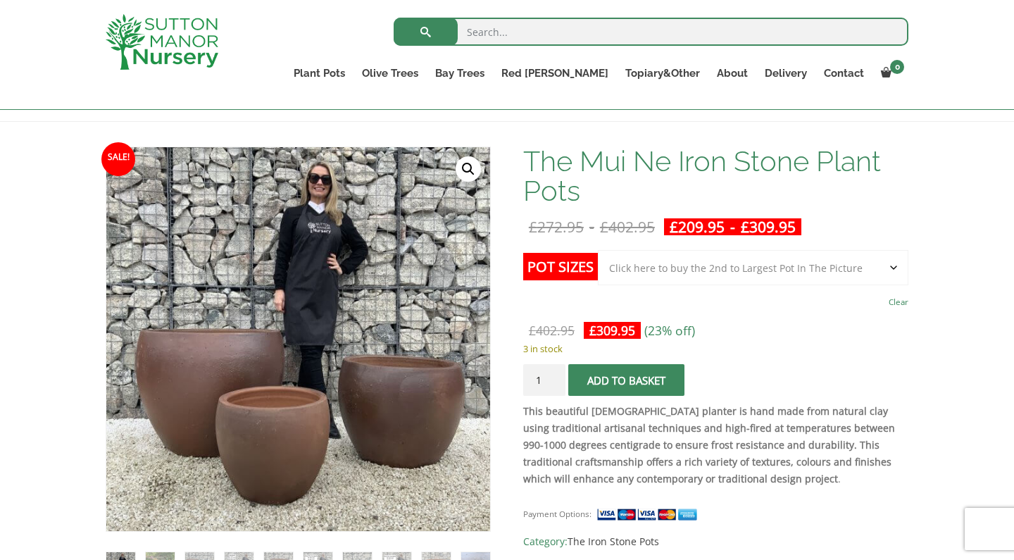
select select "Click here to buy the 2nd to Largest Pot In The Picture"
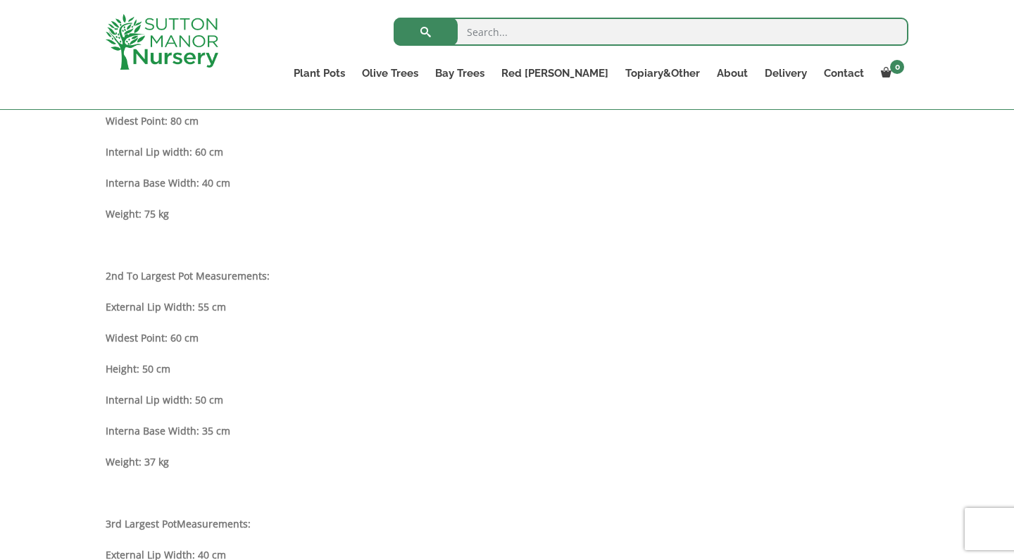
scroll to position [897, 0]
